Goal: Book appointment/travel/reservation

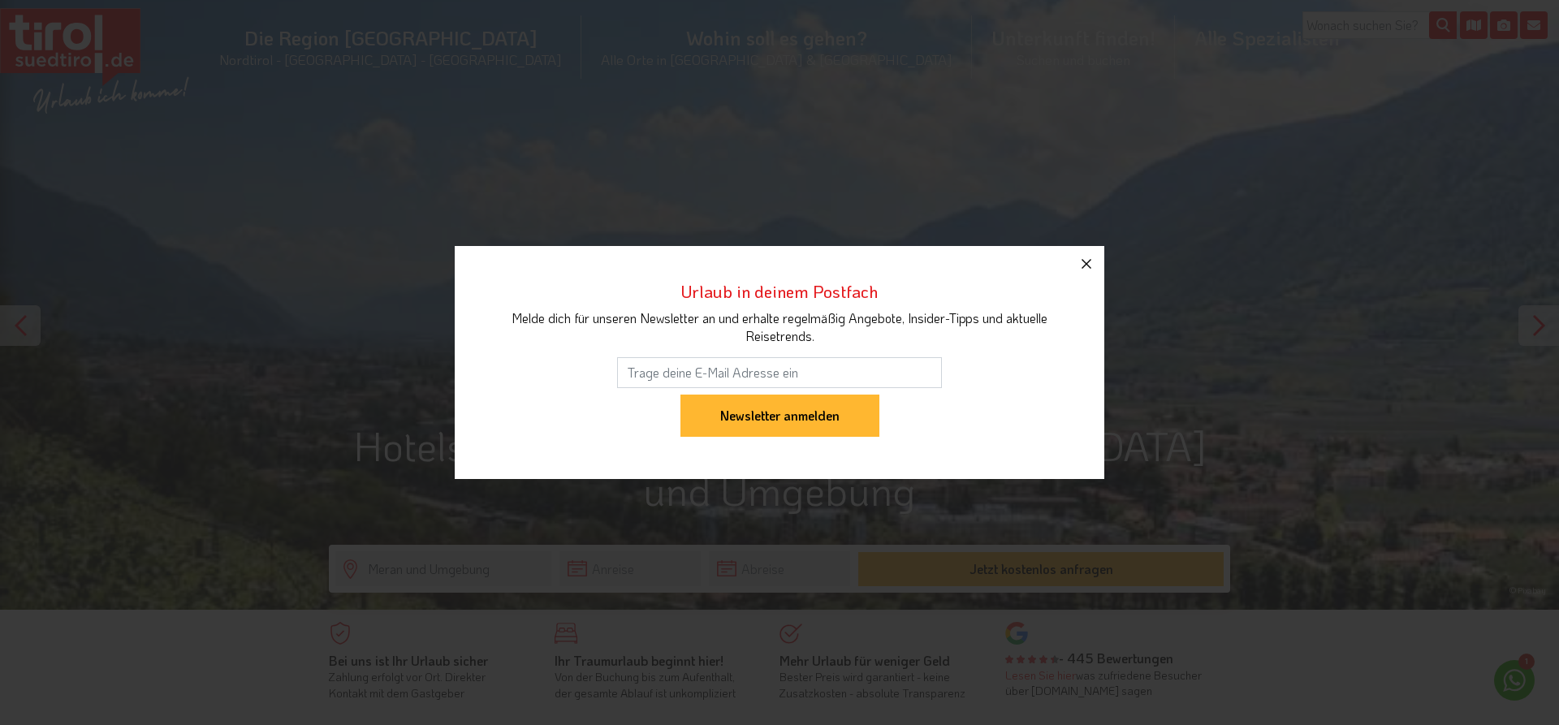
click at [1090, 264] on icon "button" at bounding box center [1085, 263] width 19 height 19
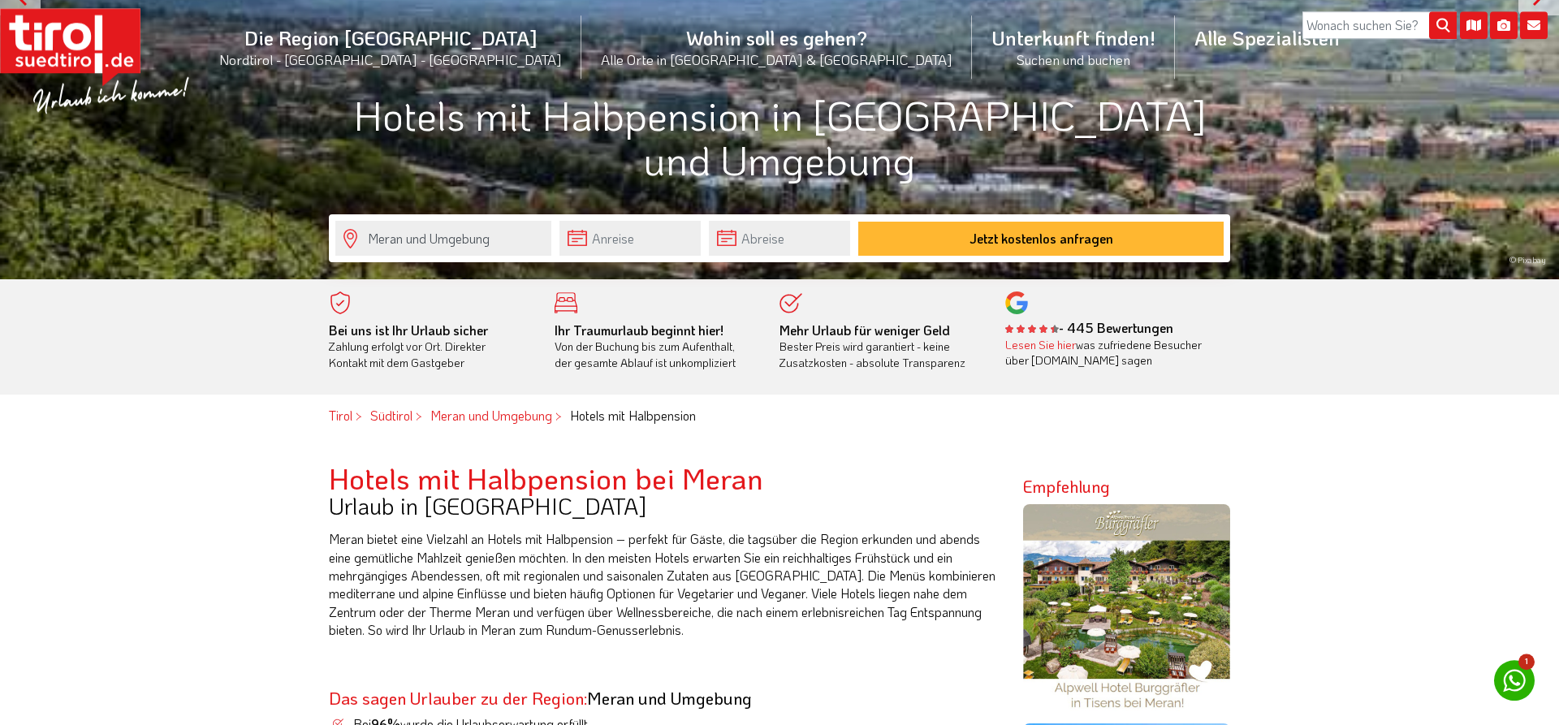
scroll to position [331, 0]
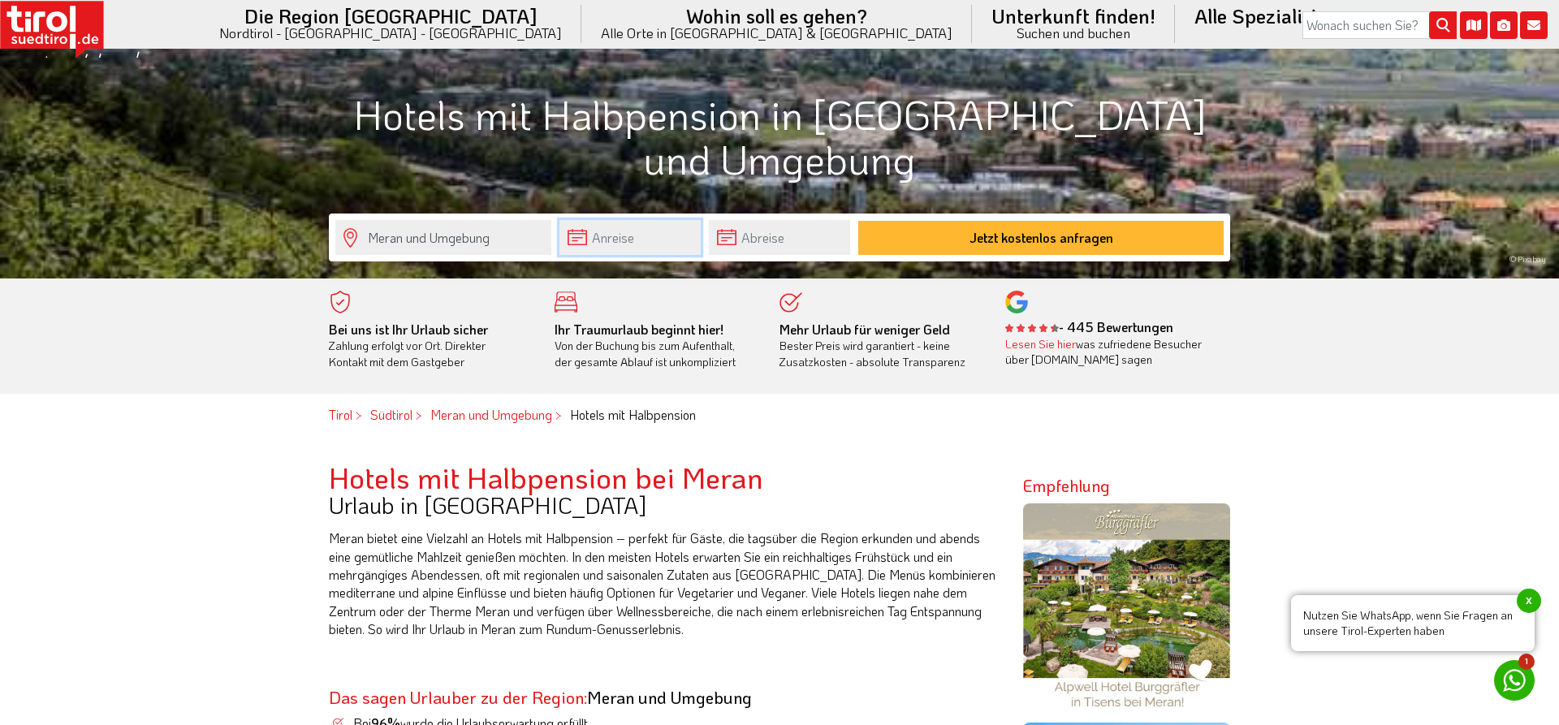
click at [593, 236] on input "text" at bounding box center [629, 237] width 141 height 35
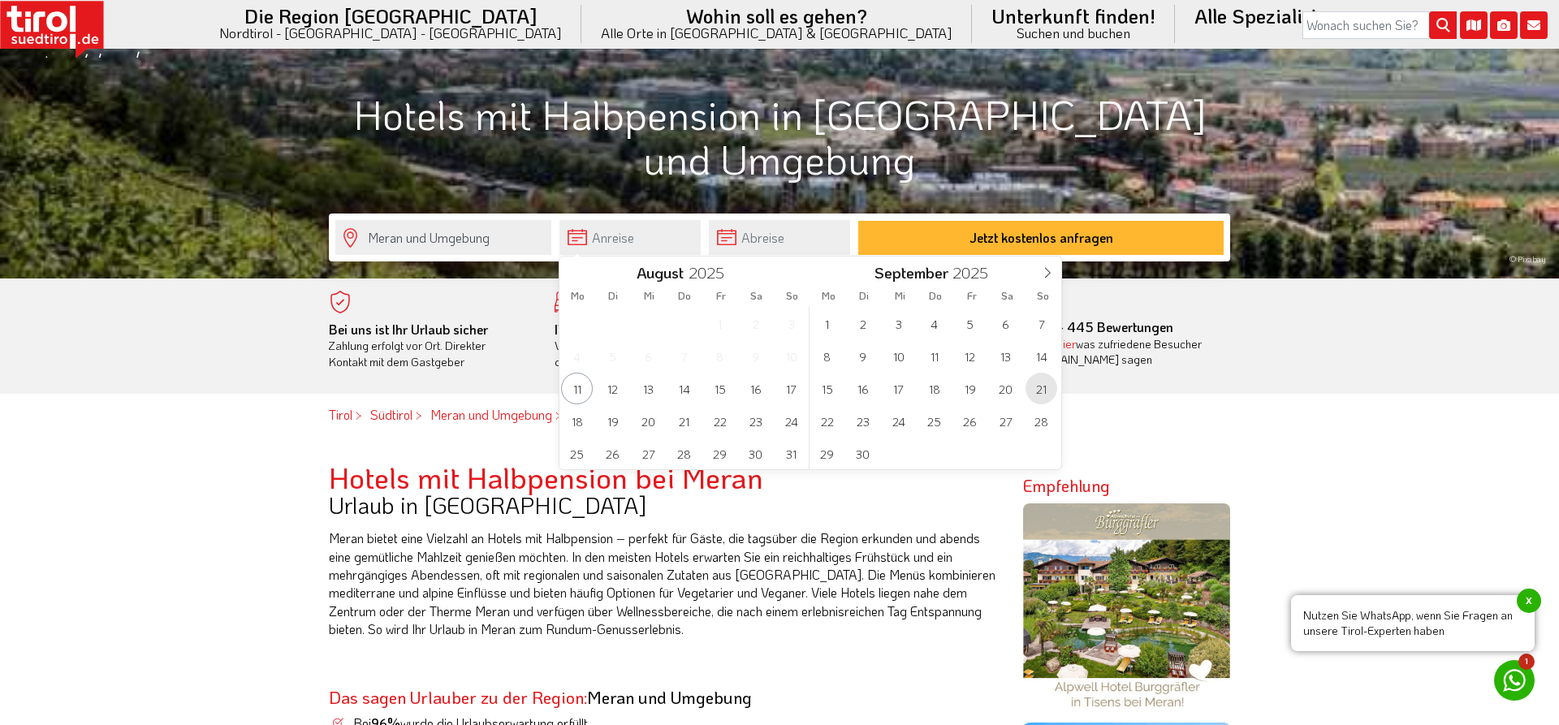
click at [1045, 392] on span "21" at bounding box center [1041, 389] width 32 height 32
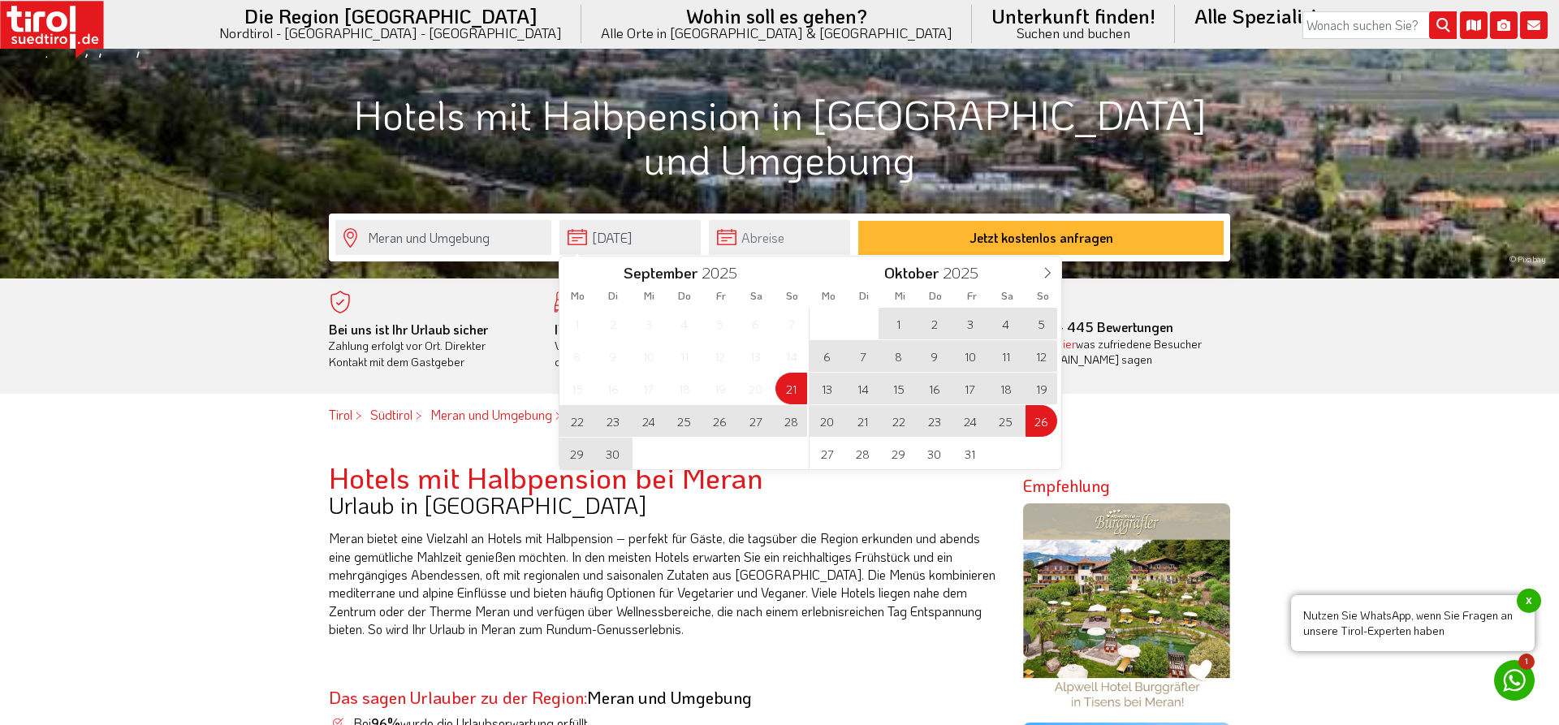
click at [1044, 422] on span "26" at bounding box center [1041, 421] width 32 height 32
type input "[DATE]"
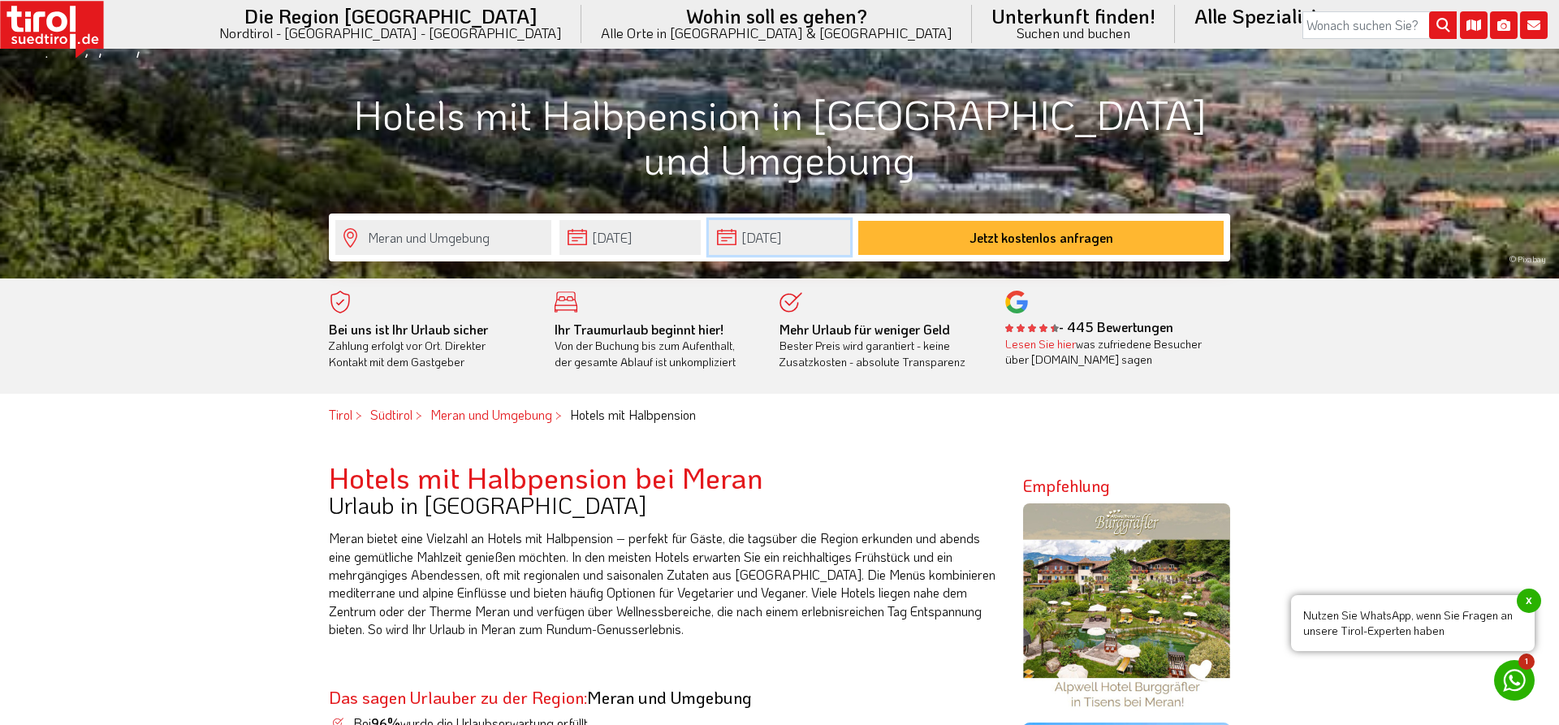
click at [729, 241] on input "[DATE]" at bounding box center [779, 237] width 141 height 35
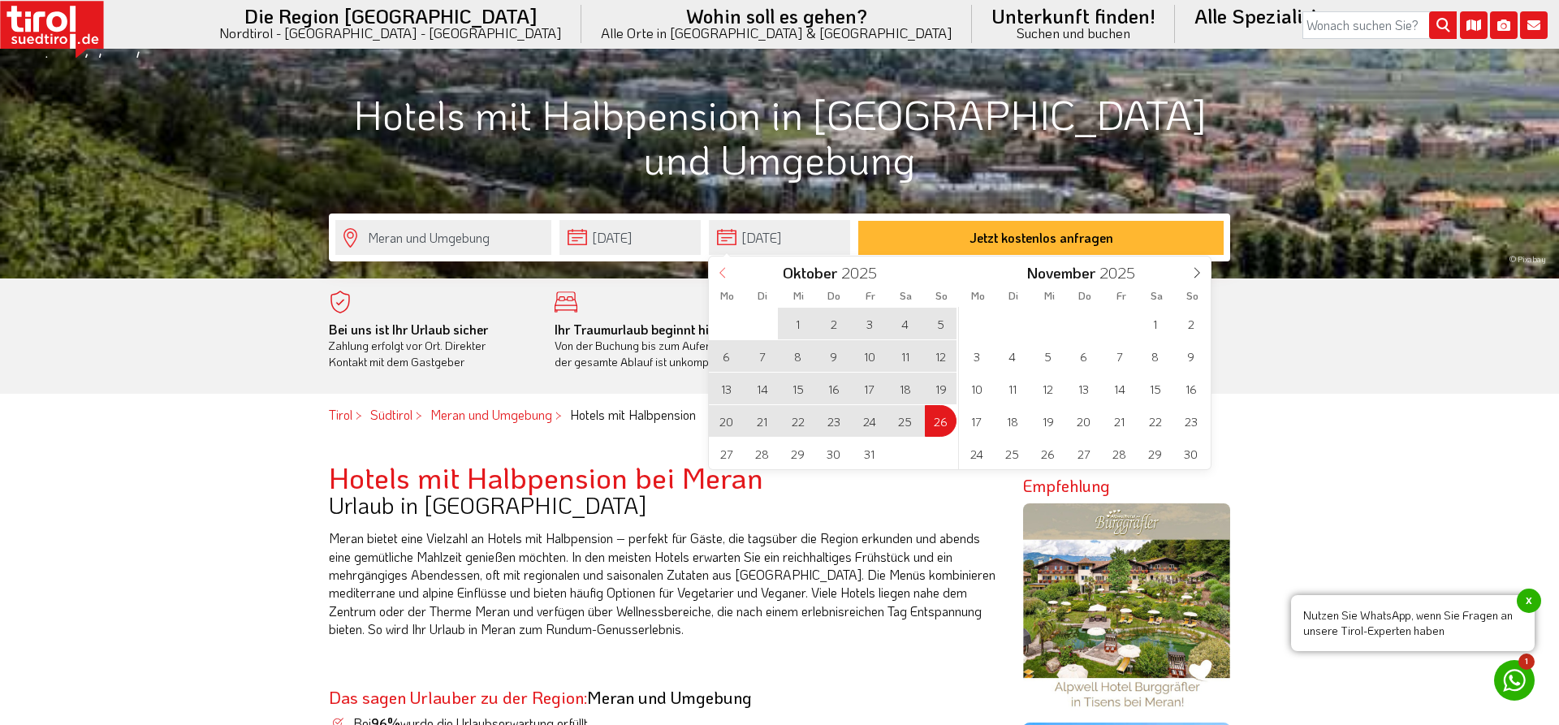
click at [722, 270] on icon at bounding box center [722, 272] width 11 height 11
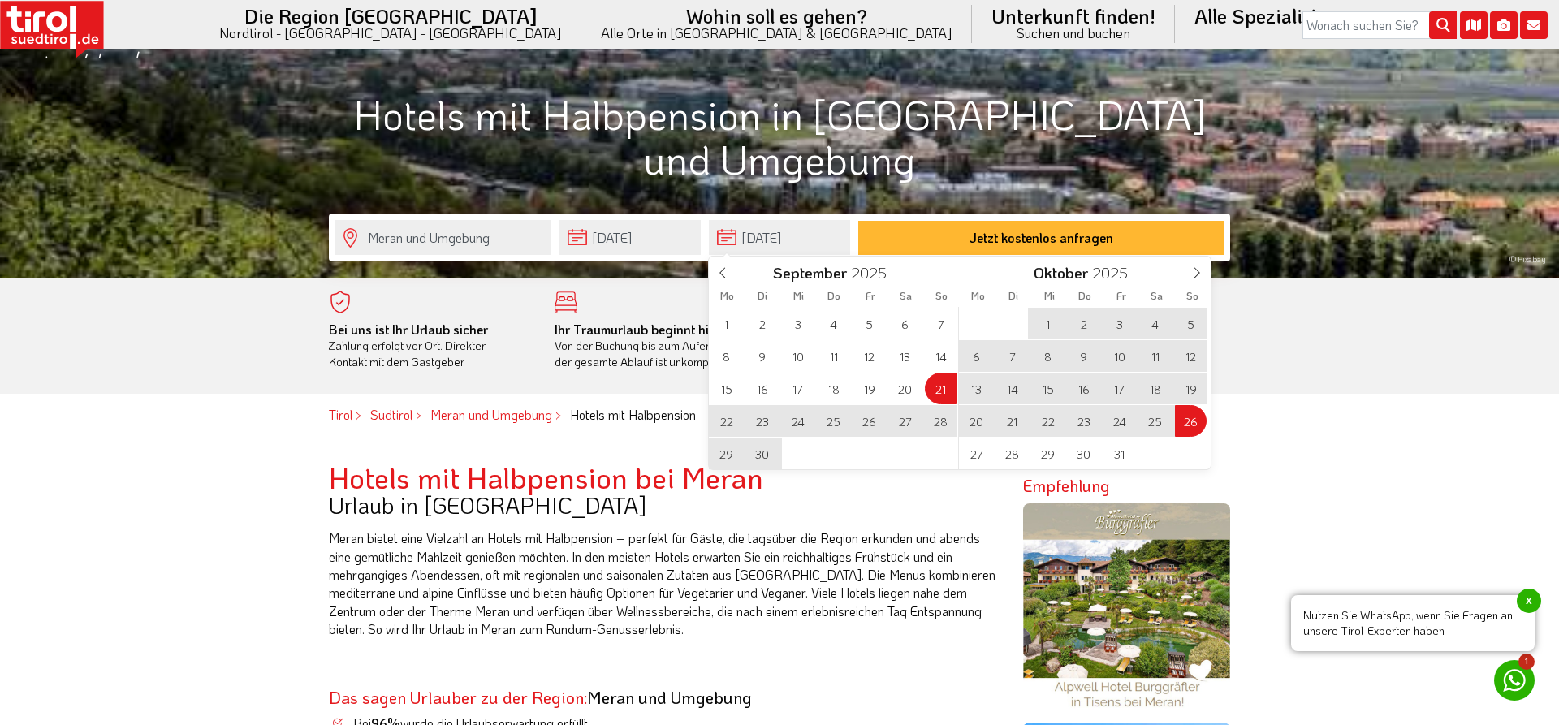
click at [945, 425] on span "28" at bounding box center [941, 421] width 32 height 32
type input "[DATE]"
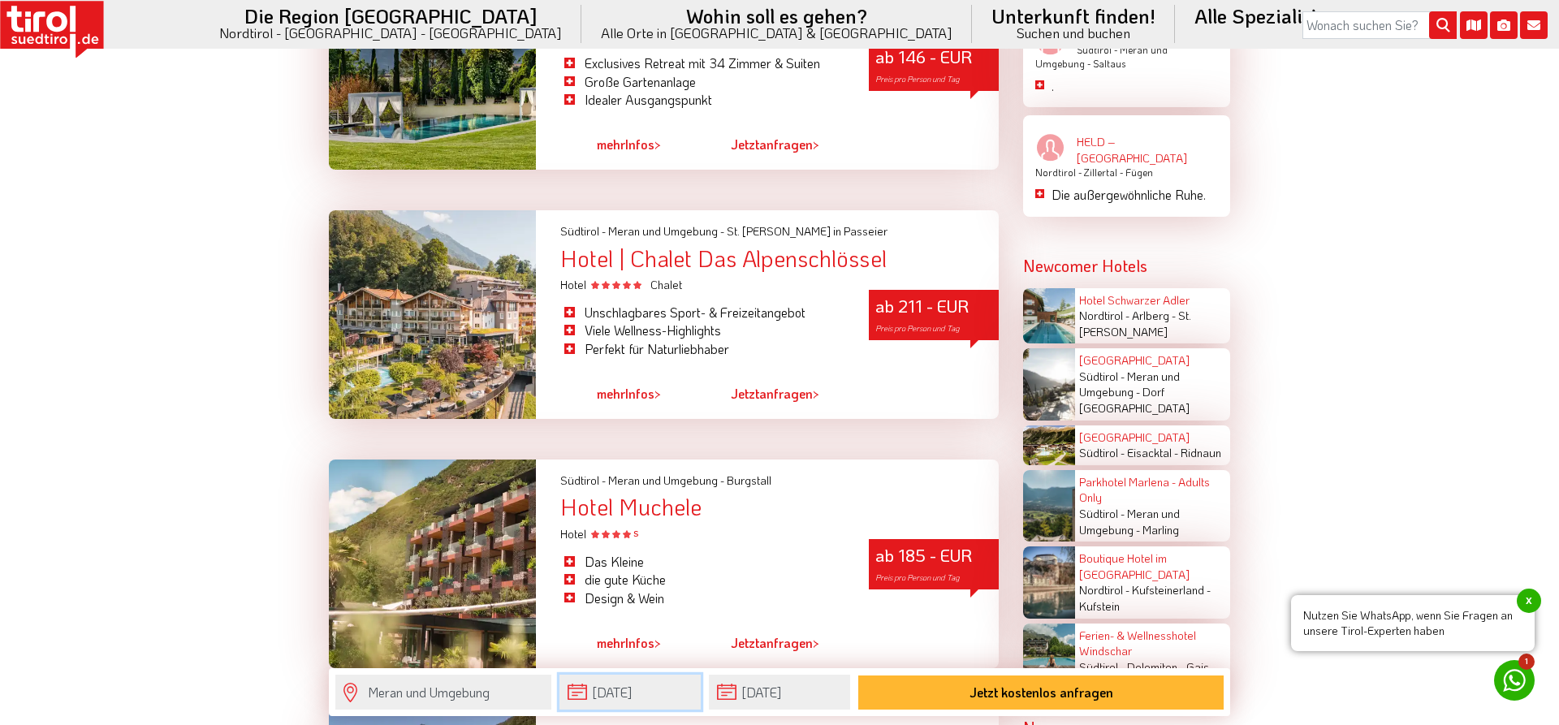
scroll to position [2732, 0]
